Goal: Communication & Community: Answer question/provide support

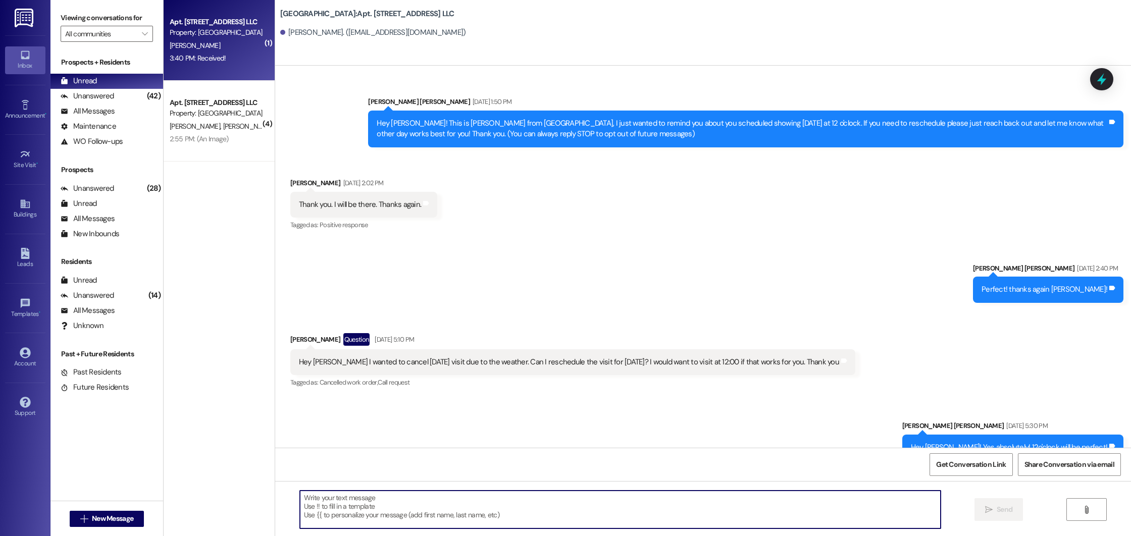
scroll to position [12522, 0]
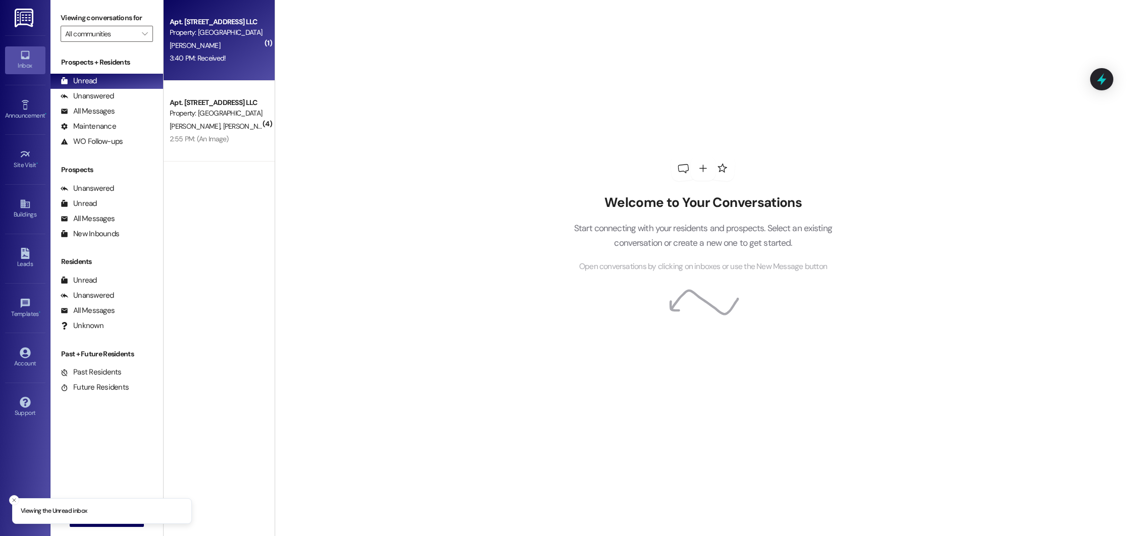
click at [230, 65] on div "Apt. [STREET_ADDRESS] LLC Property: [GEOGRAPHIC_DATA][PERSON_NAME] 3:40 PM: Rec…" at bounding box center [219, 40] width 111 height 81
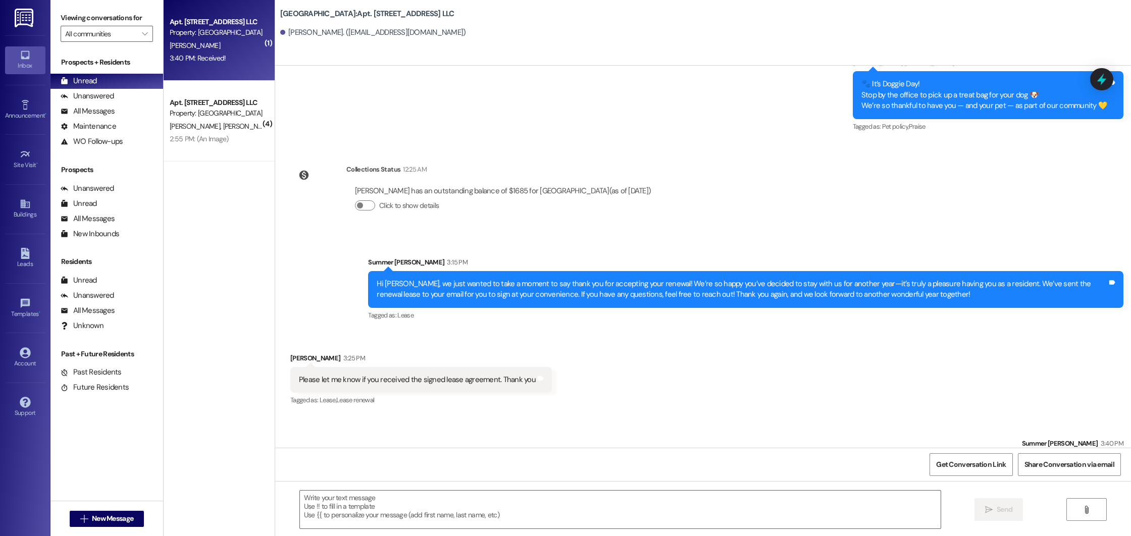
scroll to position [12481, 0]
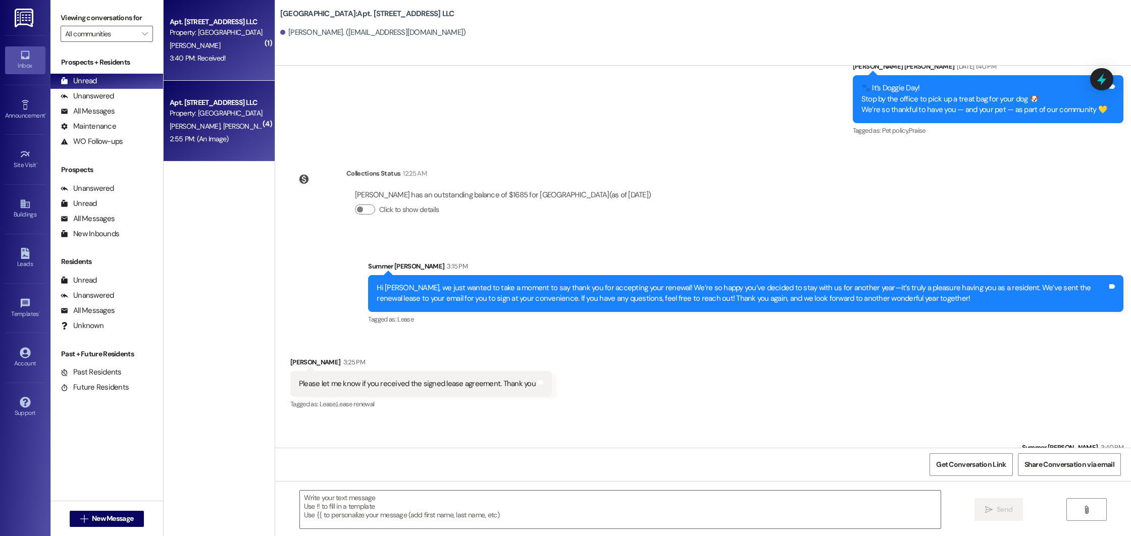
click at [230, 108] on div "Property: [GEOGRAPHIC_DATA]" at bounding box center [216, 113] width 93 height 11
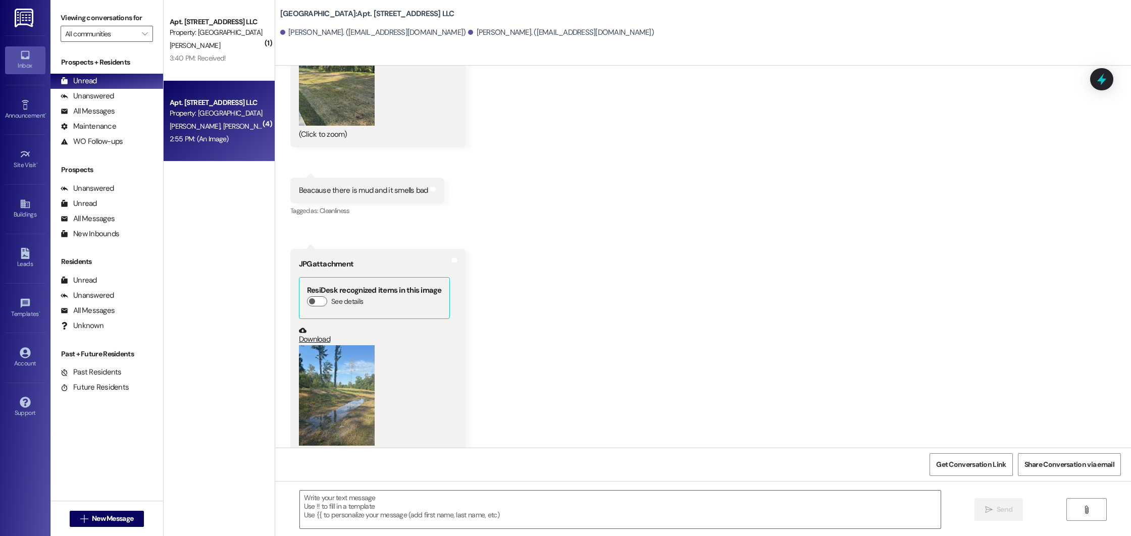
scroll to position [9496, 0]
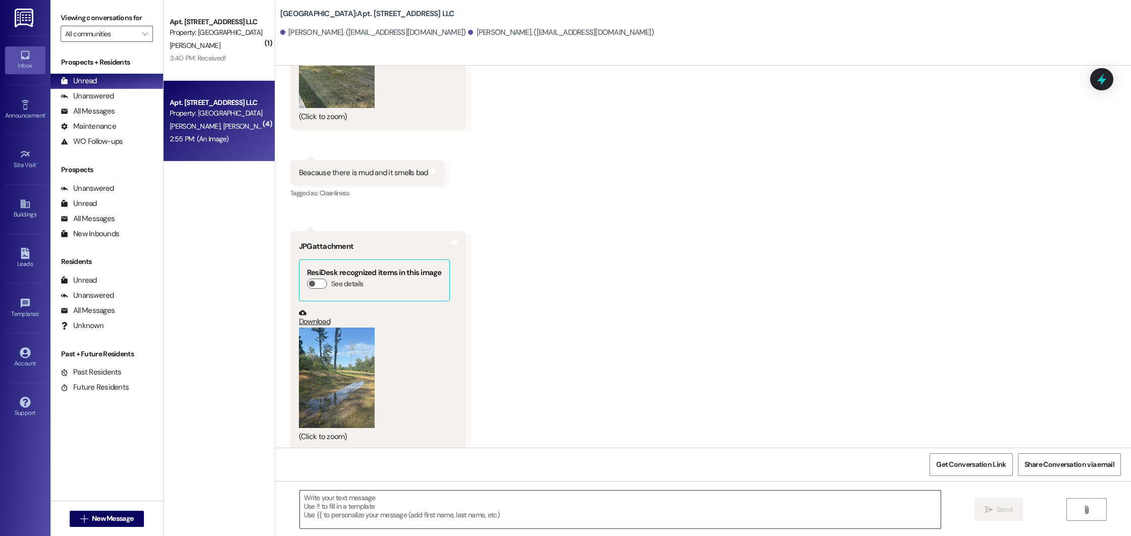
click at [422, 500] on textarea at bounding box center [620, 510] width 640 height 38
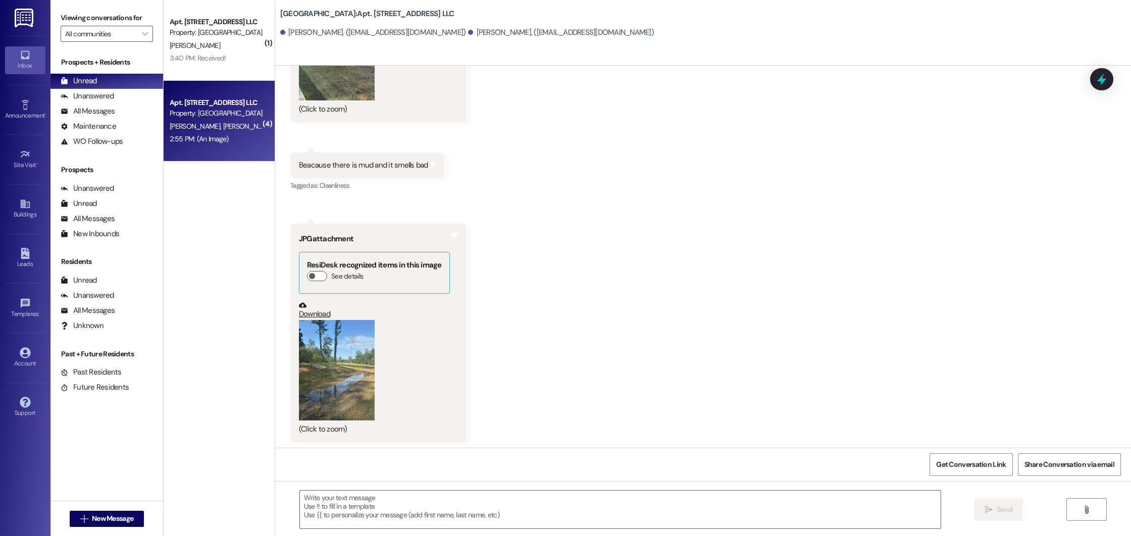
click at [310, 354] on button "Zoom image" at bounding box center [337, 370] width 76 height 101
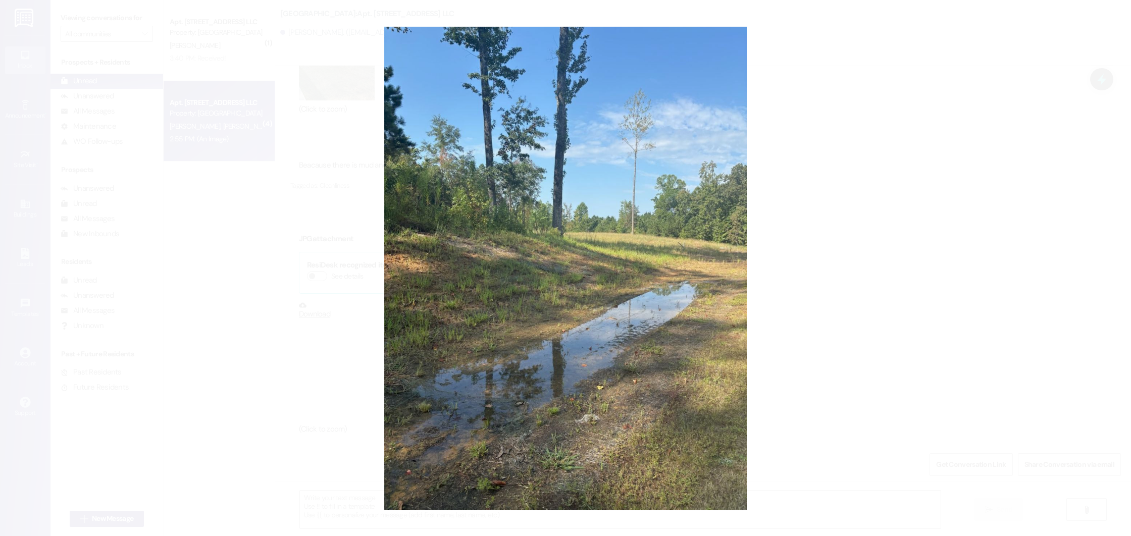
click at [310, 354] on button "Unzoom image" at bounding box center [565, 268] width 1131 height 536
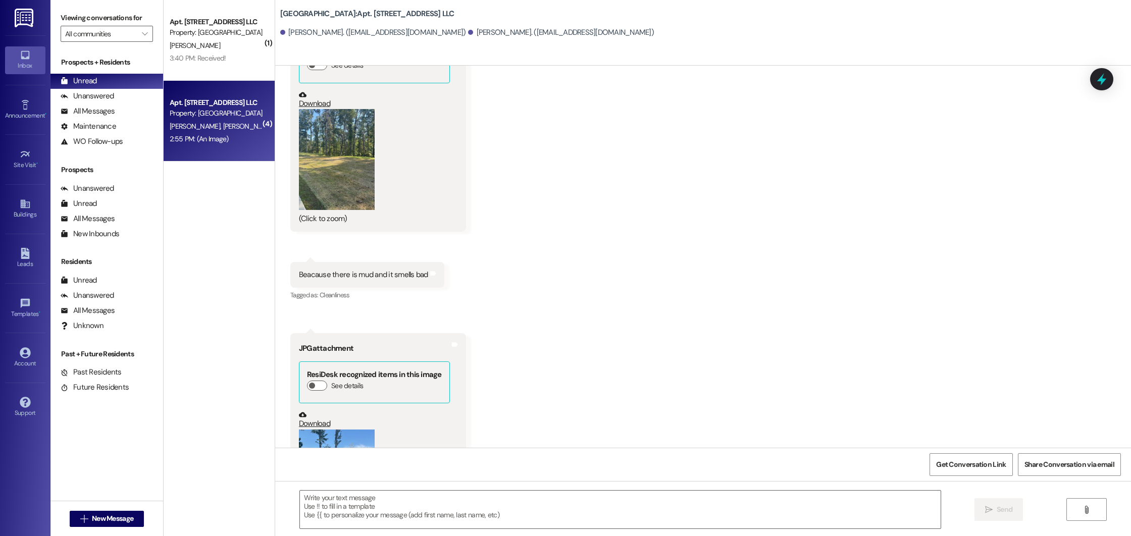
scroll to position [9370, 0]
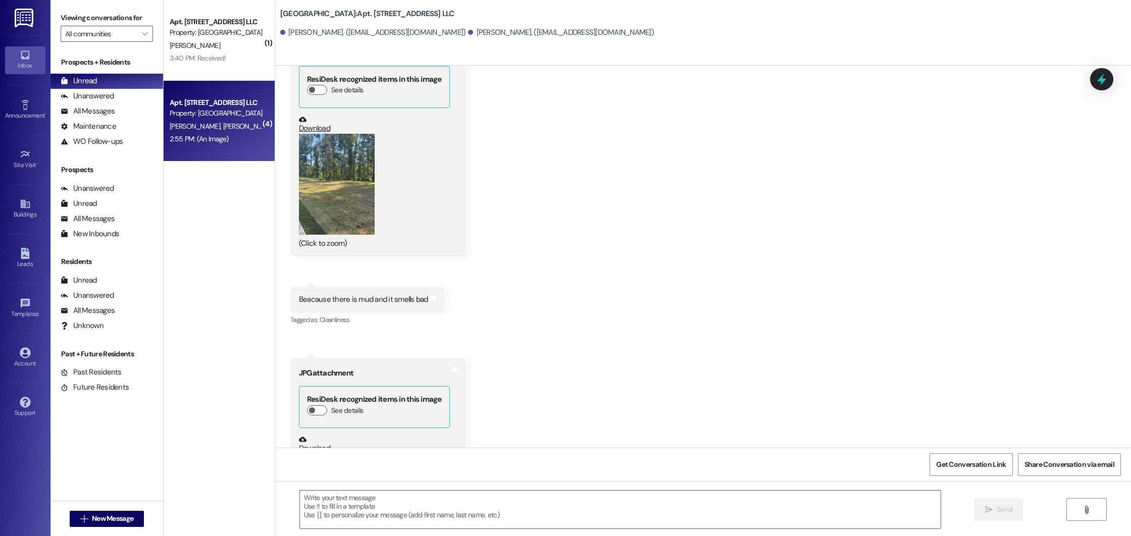
click at [351, 185] on button "Zoom image" at bounding box center [337, 184] width 76 height 101
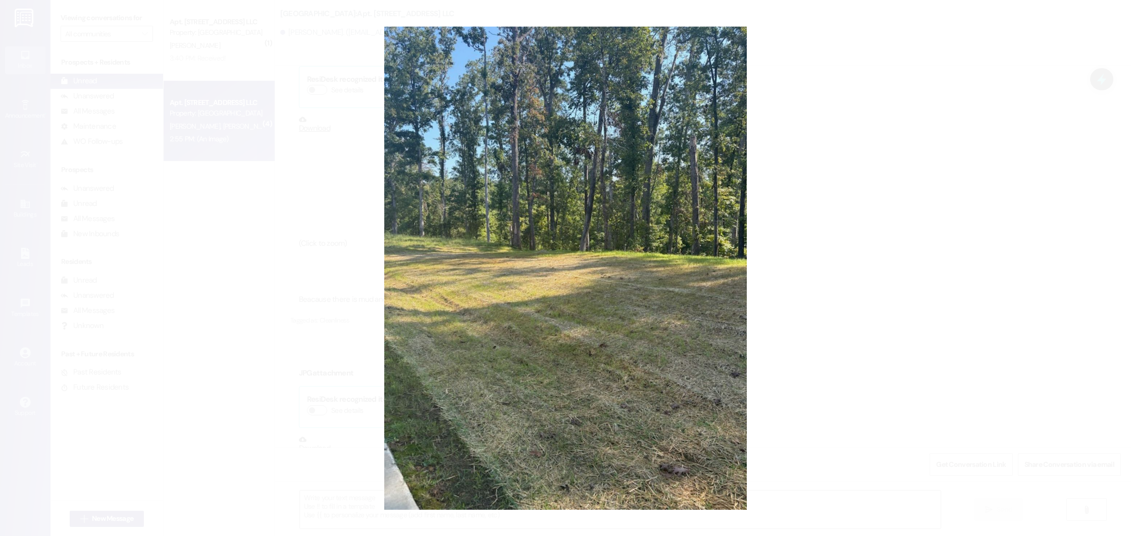
click at [328, 205] on button "Unzoom image" at bounding box center [565, 268] width 1131 height 536
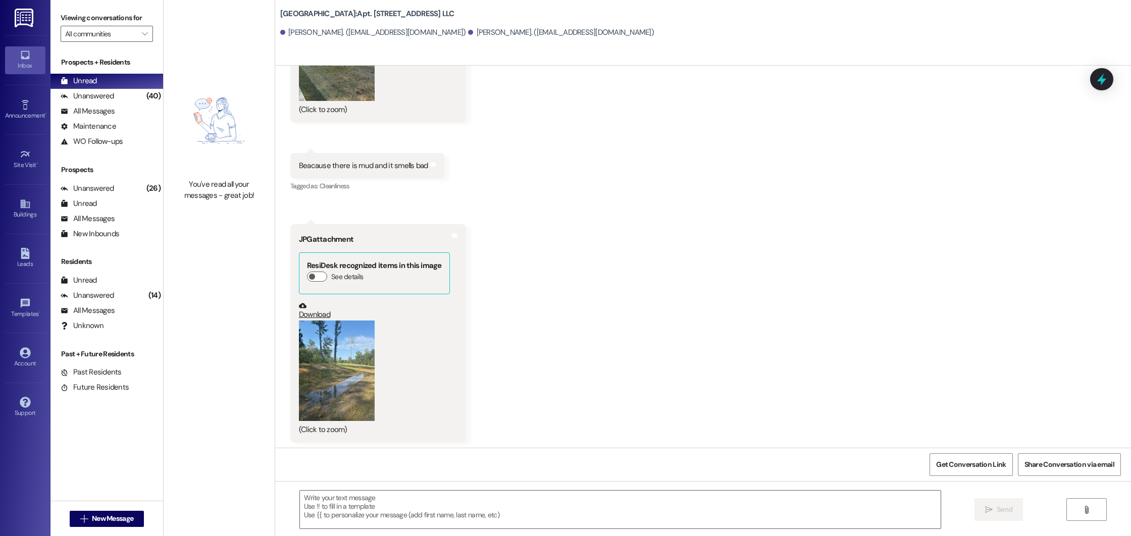
scroll to position [9574, 0]
